Goal: Information Seeking & Learning: Find specific fact

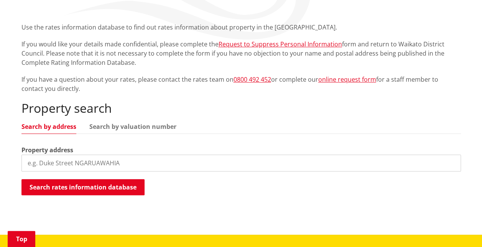
scroll to position [163, 0]
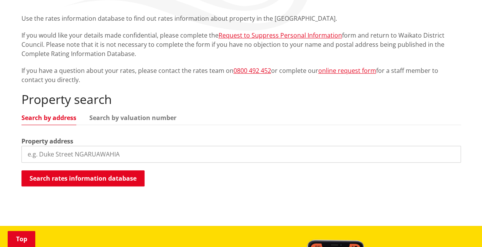
click at [113, 153] on input "search" at bounding box center [240, 154] width 439 height 17
type input "9 hoods landing street"
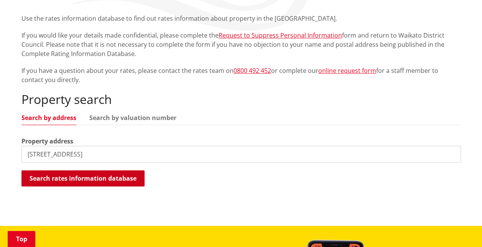
click at [108, 171] on button "Search rates information database" at bounding box center [82, 178] width 123 height 16
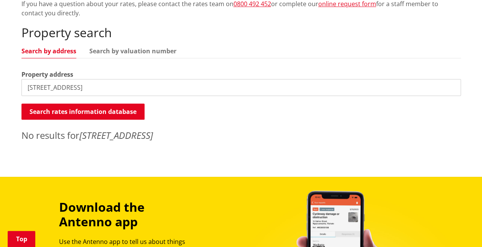
scroll to position [189, 0]
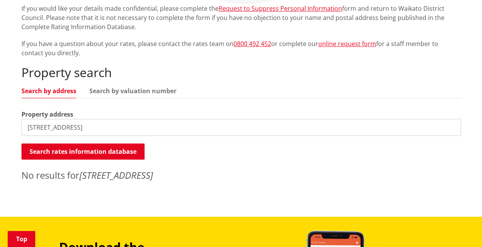
click at [101, 129] on input "9 hoods landing street" at bounding box center [240, 127] width 439 height 17
drag, startPoint x: 102, startPoint y: 130, endPoint x: 32, endPoint y: 128, distance: 69.8
click at [32, 128] on input "9 hoods landing street" at bounding box center [240, 127] width 439 height 17
type input "9 hood"
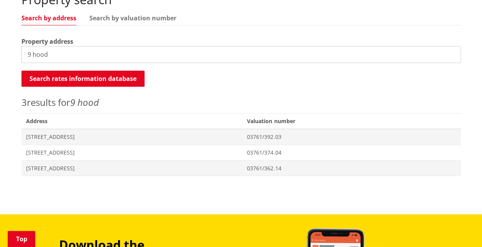
scroll to position [266, 0]
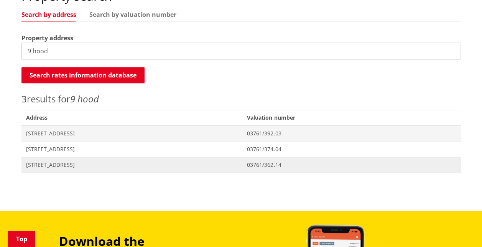
click at [49, 163] on span "[STREET_ADDRESS]" at bounding box center [132, 165] width 212 height 8
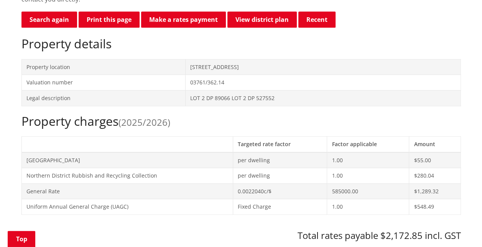
scroll to position [258, 0]
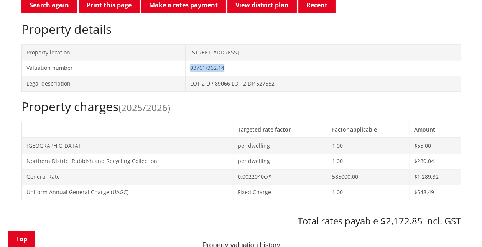
drag, startPoint x: 228, startPoint y: 66, endPoint x: 186, endPoint y: 67, distance: 42.2
click at [186, 67] on td "03761/362.14" at bounding box center [323, 68] width 275 height 16
copy td "03761/362.14"
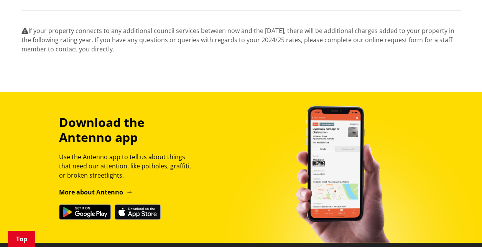
scroll to position [1037, 0]
